Goal: Register for event/course: Sign up to attend an event or enroll in a course

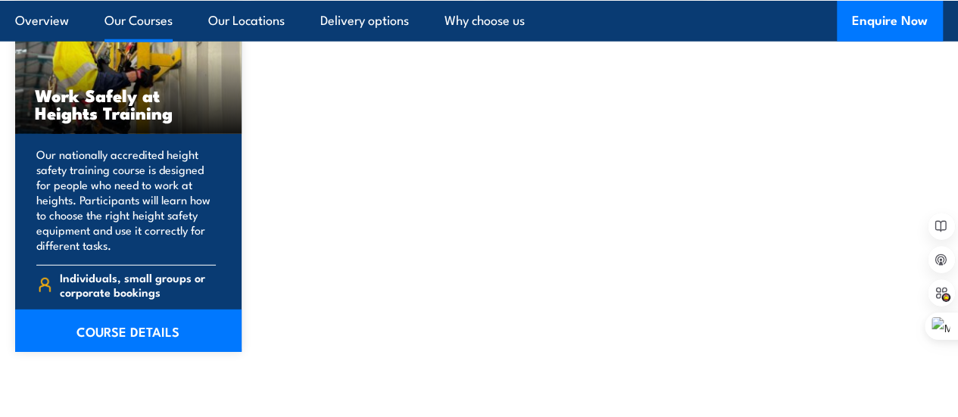
scroll to position [2044, 0]
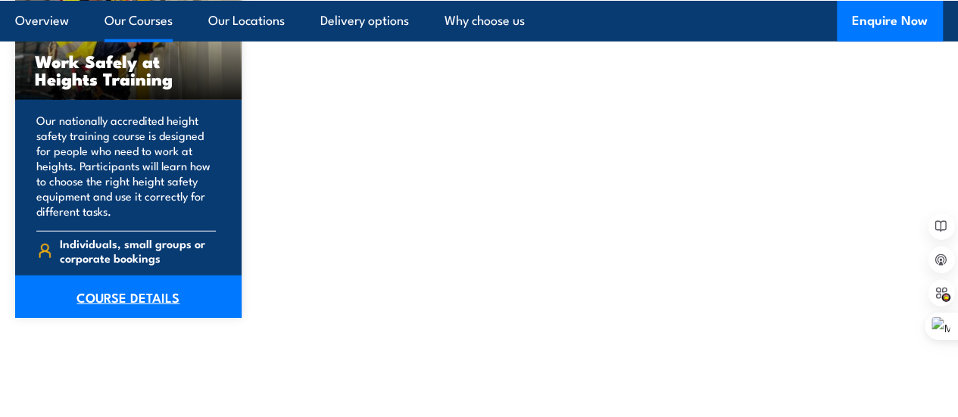
click at [118, 318] on link "COURSE DETAILS" at bounding box center [128, 297] width 226 height 42
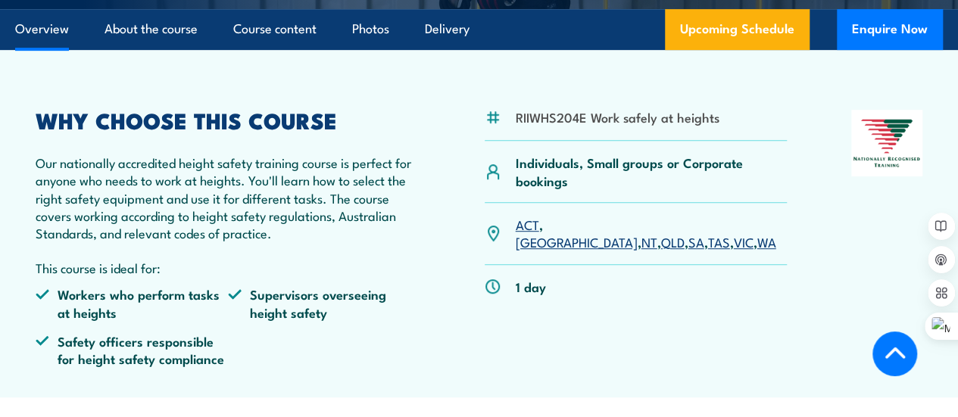
scroll to position [454, 0]
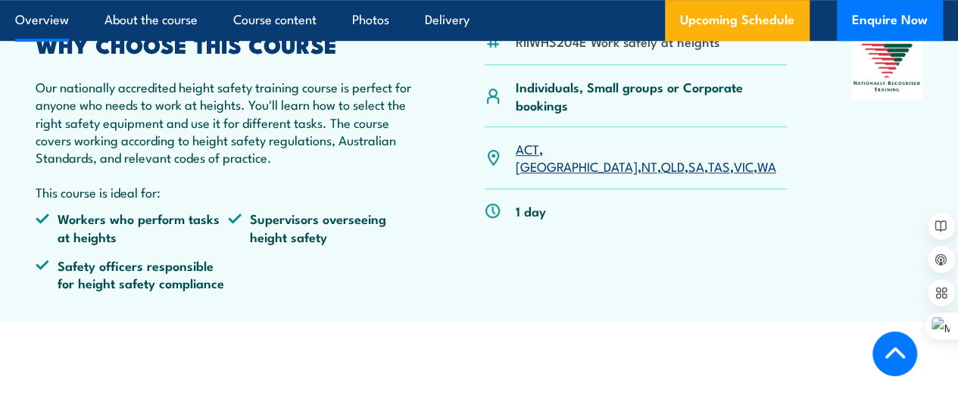
click at [734, 175] on link "VIC" at bounding box center [744, 166] width 20 height 18
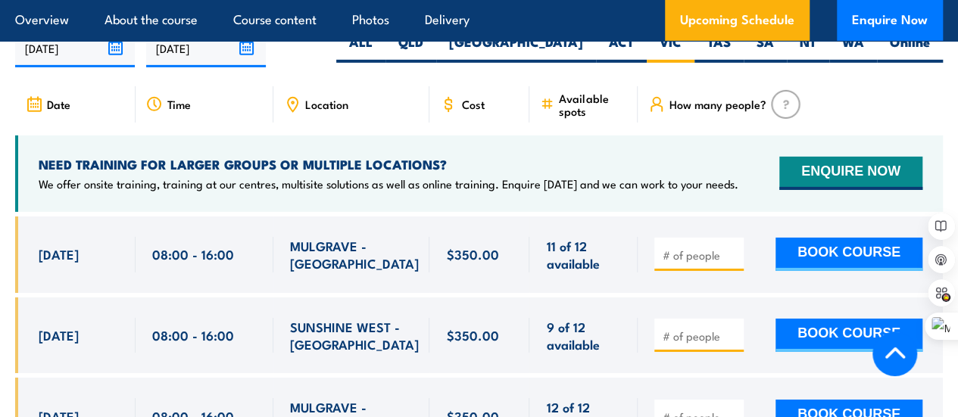
click at [690, 263] on input "number" at bounding box center [700, 255] width 76 height 15
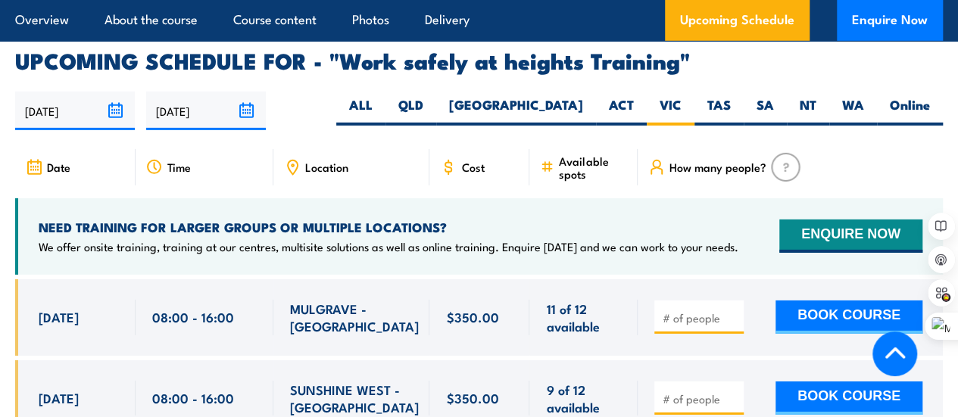
scroll to position [2341, 0]
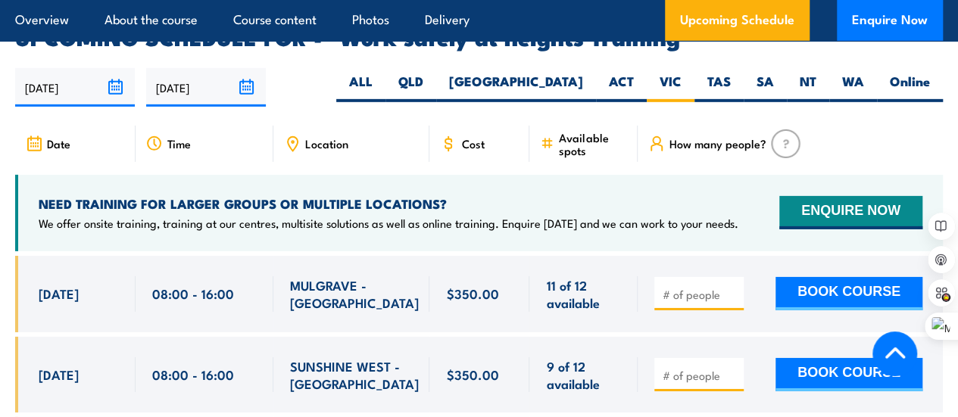
click at [791, 158] on img at bounding box center [786, 143] width 30 height 29
click at [790, 158] on img at bounding box center [786, 143] width 30 height 29
click at [702, 298] on span at bounding box center [698, 293] width 79 height 17
click at [705, 302] on input "number" at bounding box center [700, 294] width 76 height 15
type input "4"
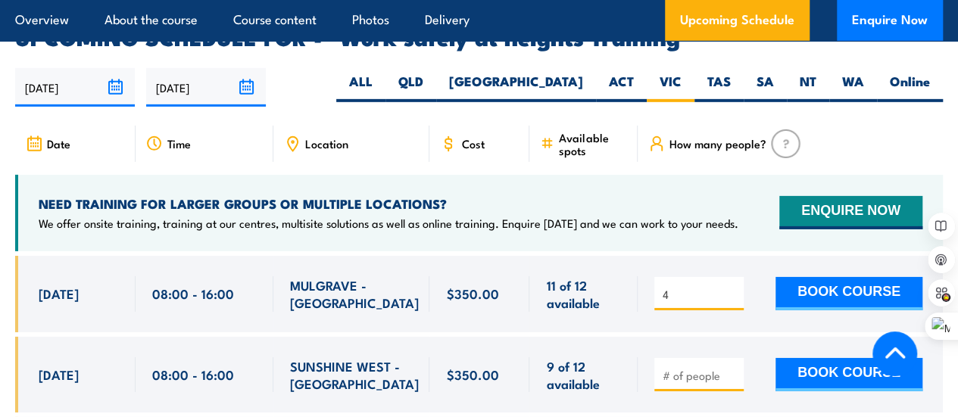
click at [395, 107] on div "19/08/2025 15/02/2026" at bounding box center [478, 87] width 927 height 39
drag, startPoint x: 701, startPoint y: 318, endPoint x: 642, endPoint y: 304, distance: 60.6
click at [642, 304] on div "4 BOOK COURSE" at bounding box center [789, 294] width 305 height 76
click at [350, 128] on article "UPCOMING SCHEDULE FOR - "Work safely at heights Training" 19/08/2025 15/02/2026" at bounding box center [478, 352] width 927 height 652
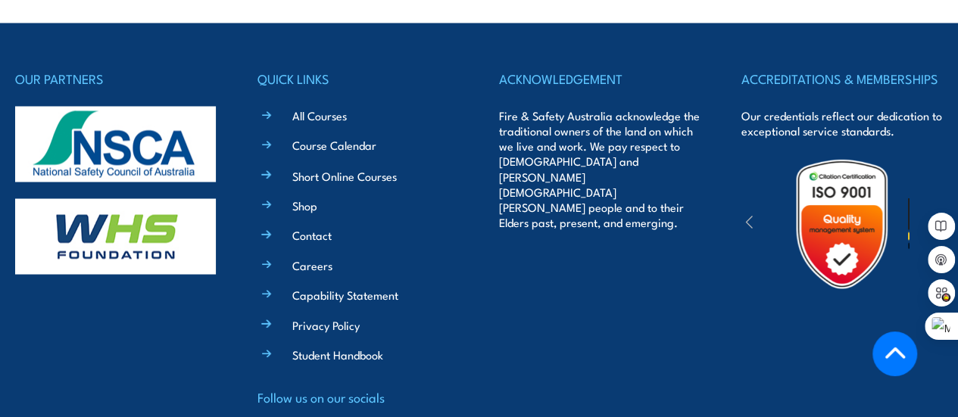
scroll to position [4158, 0]
